Goal: Find specific page/section: Find specific page/section

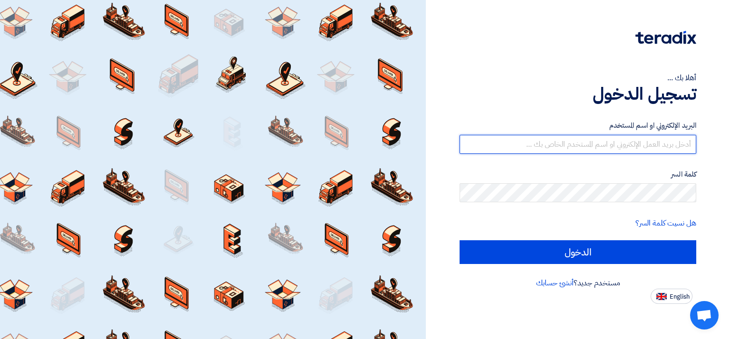
click at [547, 146] on input "text" at bounding box center [577, 144] width 237 height 19
click at [594, 145] on input "text" at bounding box center [577, 144] width 237 height 19
type input "[PERSON_NAME][EMAIL_ADDRESS][DOMAIN_NAME]"
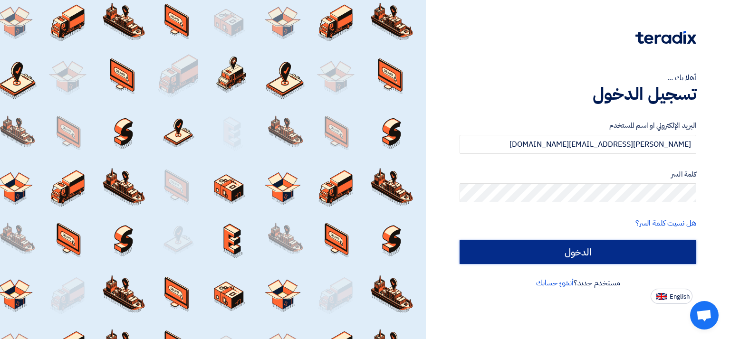
click at [580, 250] on input "الدخول" at bounding box center [577, 252] width 237 height 24
type input "Sign in"
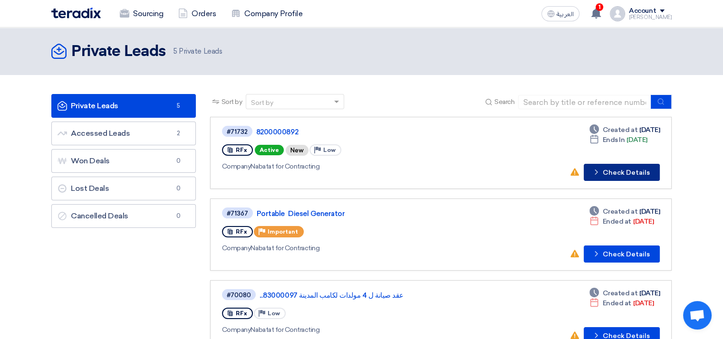
click at [620, 171] on button "Check details Check Details" at bounding box center [621, 172] width 76 height 17
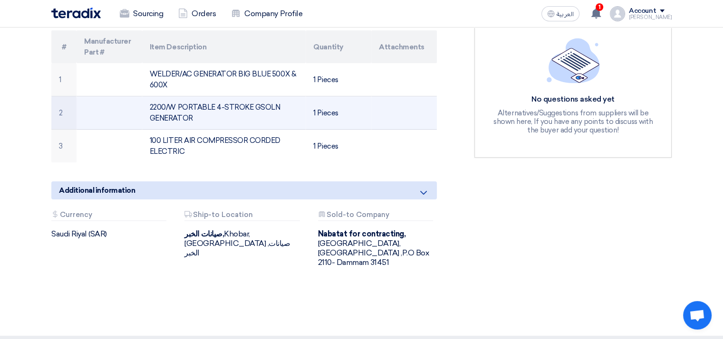
scroll to position [238, 0]
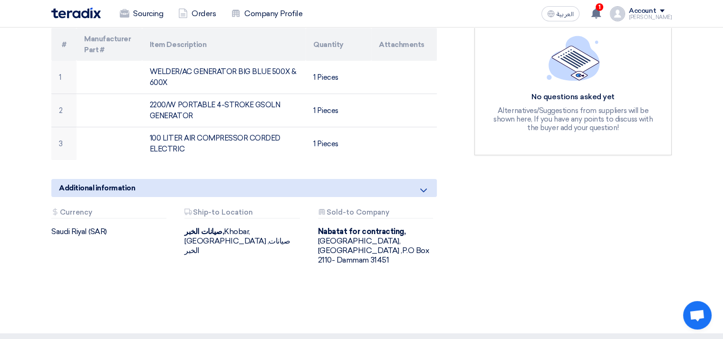
click at [259, 261] on div "8200000892 Buyer Information [PERSON_NAME] Purchases, Nabatat for contracting, …" at bounding box center [255, 89] width 423 height 397
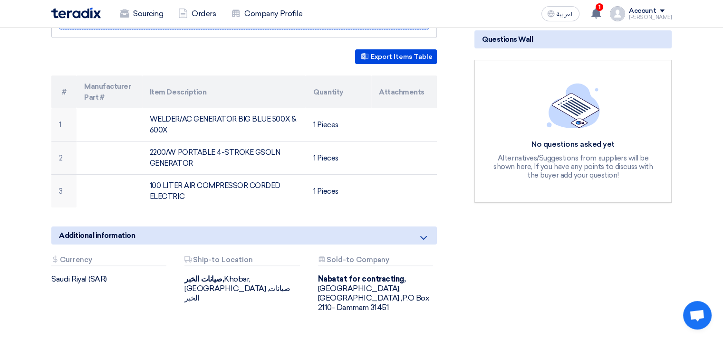
scroll to position [0, 0]
